Goal: Entertainment & Leisure: Consume media (video, audio)

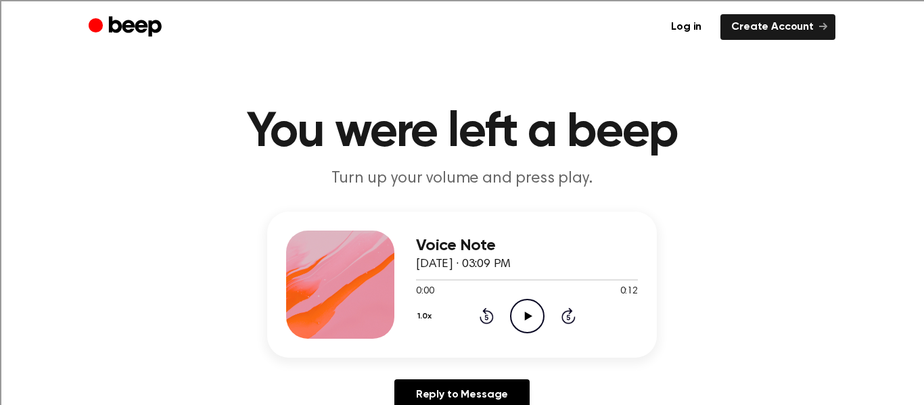
click at [521, 316] on icon "Play Audio" at bounding box center [527, 316] width 34 height 34
click at [519, 322] on icon "Play Audio" at bounding box center [527, 316] width 34 height 34
click at [518, 313] on icon "Play Audio" at bounding box center [527, 316] width 34 height 34
click at [523, 311] on icon "Play Audio" at bounding box center [527, 316] width 34 height 34
click at [514, 316] on icon "Play Audio" at bounding box center [527, 316] width 34 height 34
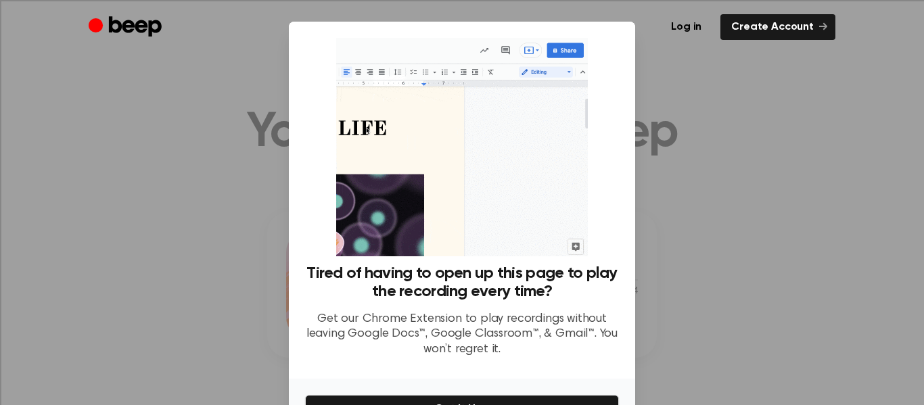
scroll to position [83, 0]
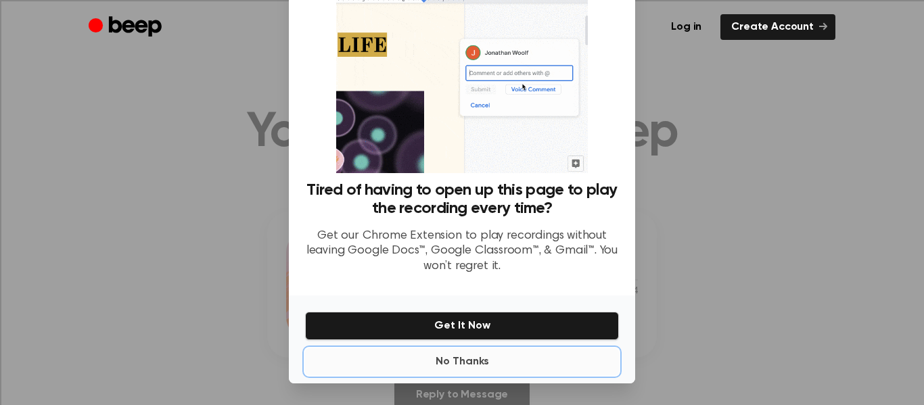
click at [464, 362] on button "No Thanks" at bounding box center [462, 361] width 314 height 27
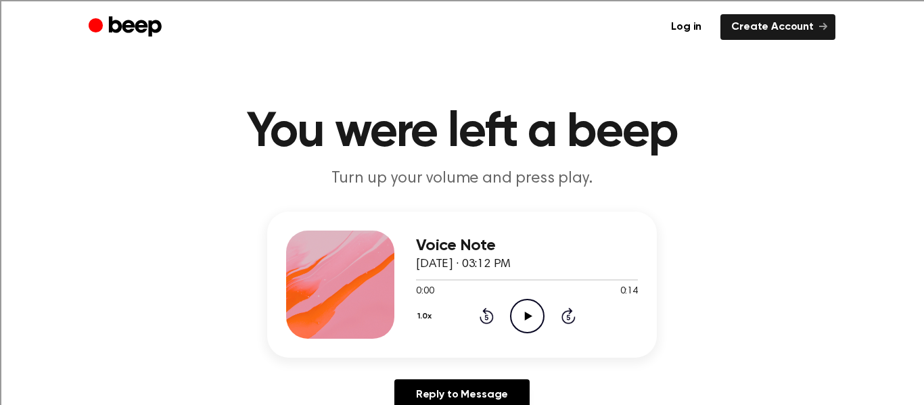
click at [525, 309] on icon "Play Audio" at bounding box center [527, 316] width 34 height 34
click at [531, 316] on icon "Play Audio" at bounding box center [527, 316] width 34 height 34
click at [519, 315] on icon "Play Audio" at bounding box center [527, 316] width 34 height 34
click at [532, 318] on icon "Play Audio" at bounding box center [527, 316] width 34 height 34
click at [530, 318] on icon "Play Audio" at bounding box center [527, 316] width 34 height 34
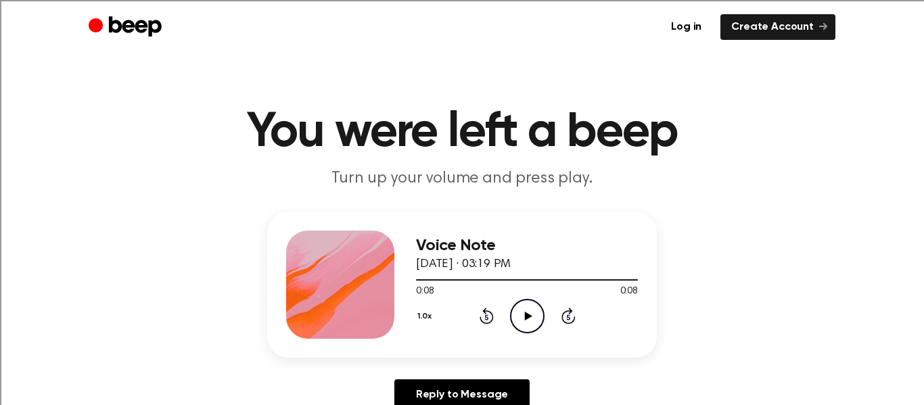
click at [523, 312] on icon "Play Audio" at bounding box center [527, 316] width 34 height 34
